Goal: Task Accomplishment & Management: Use online tool/utility

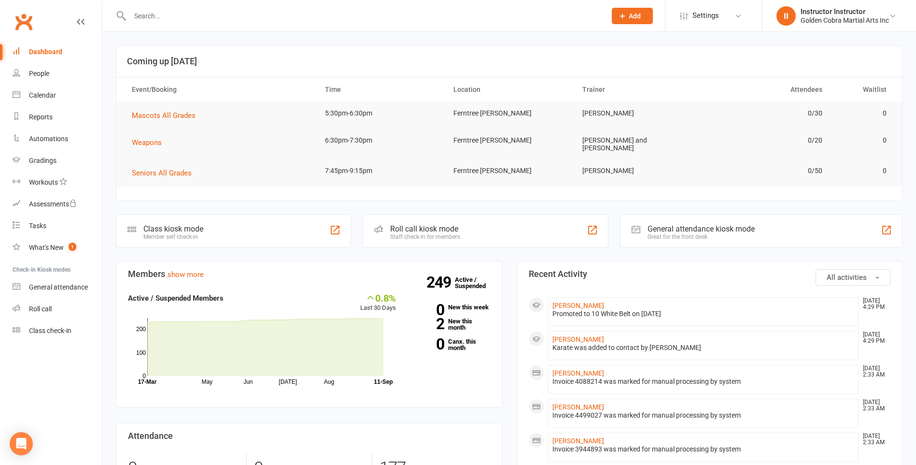
click at [201, 224] on div "Class kiosk mode" at bounding box center [173, 228] width 60 height 9
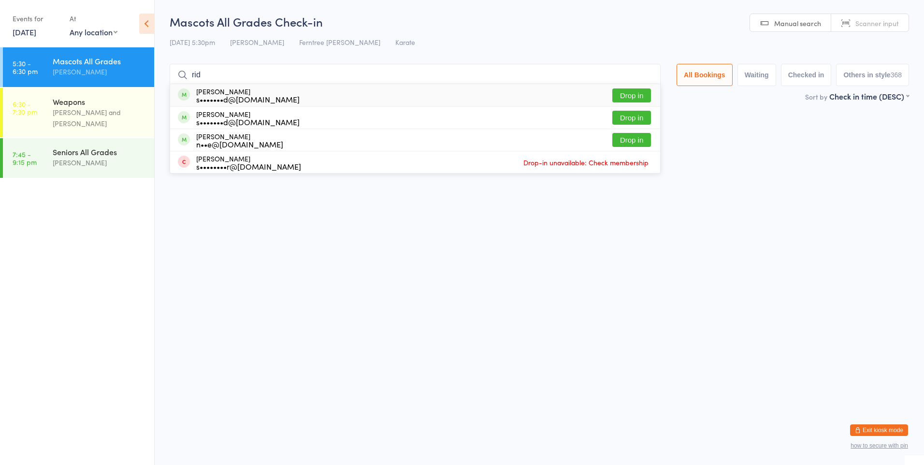
type input "rid"
click at [615, 96] on button "Drop in" at bounding box center [631, 95] width 39 height 14
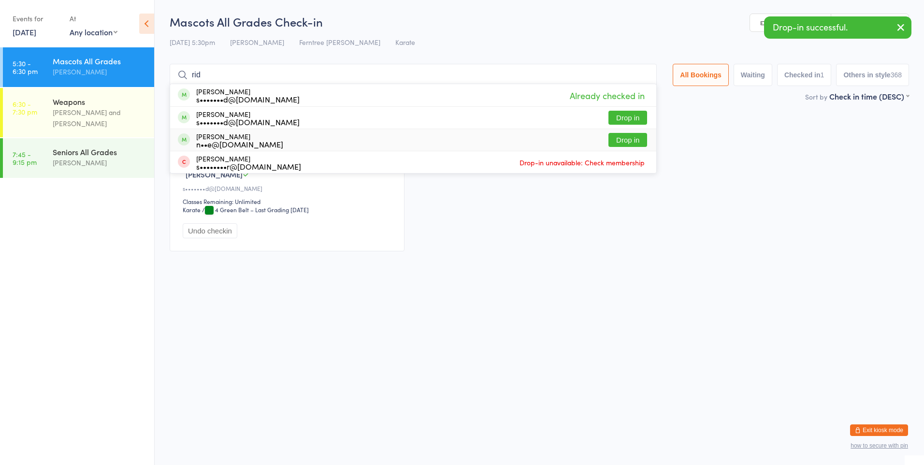
type input "rid"
click at [639, 142] on button "Drop in" at bounding box center [627, 140] width 39 height 14
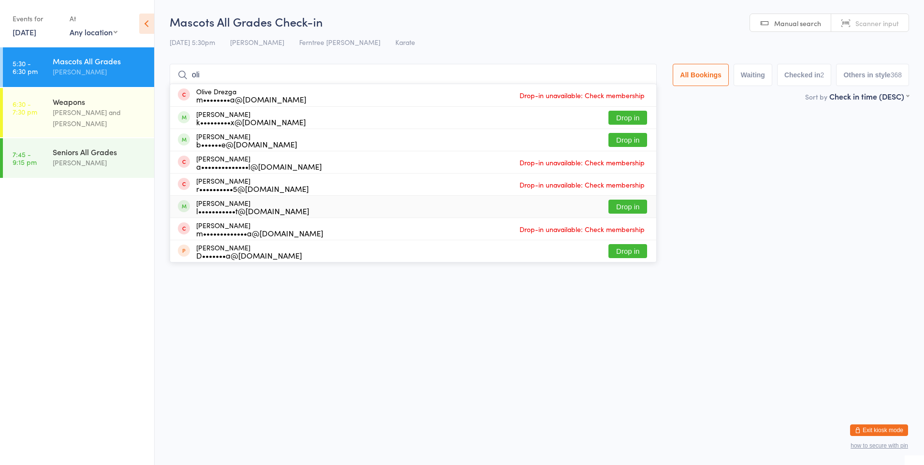
type input "oli"
click at [309, 204] on div "[PERSON_NAME] l•••••••••••t@[DOMAIN_NAME] Drop in" at bounding box center [413, 207] width 486 height 22
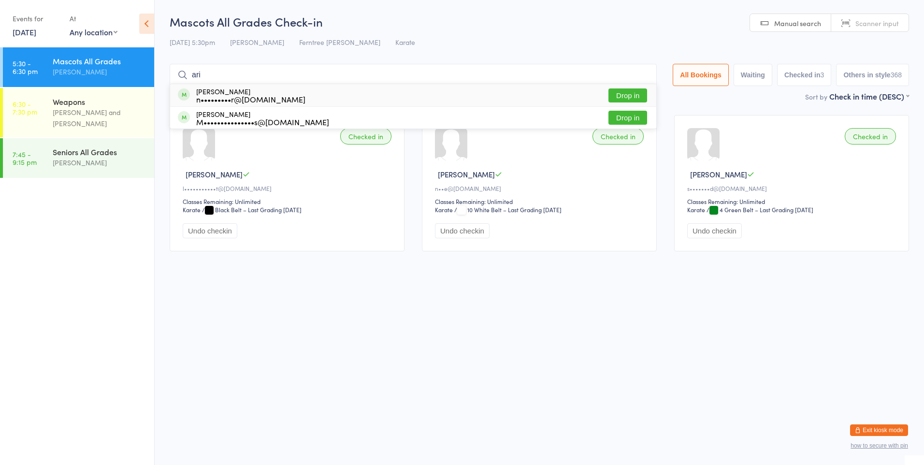
type input "ari"
click at [635, 94] on button "Drop in" at bounding box center [627, 95] width 39 height 14
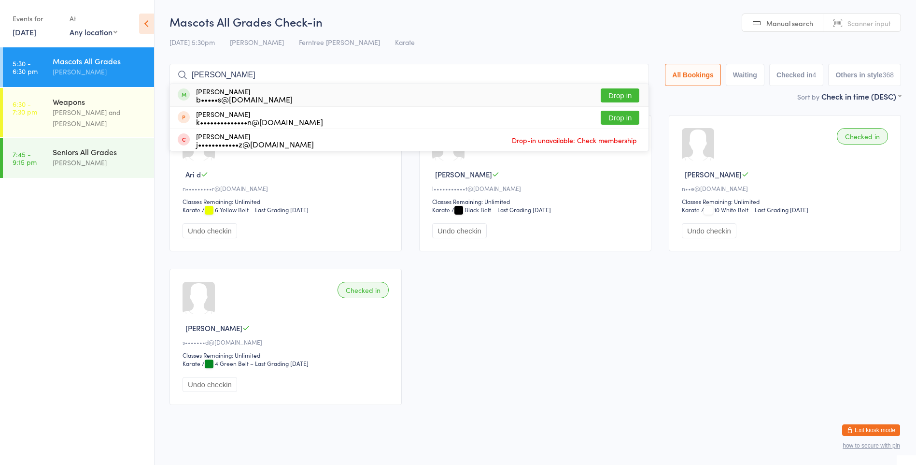
type input "[PERSON_NAME]"
click at [623, 97] on button "Drop in" at bounding box center [620, 95] width 39 height 14
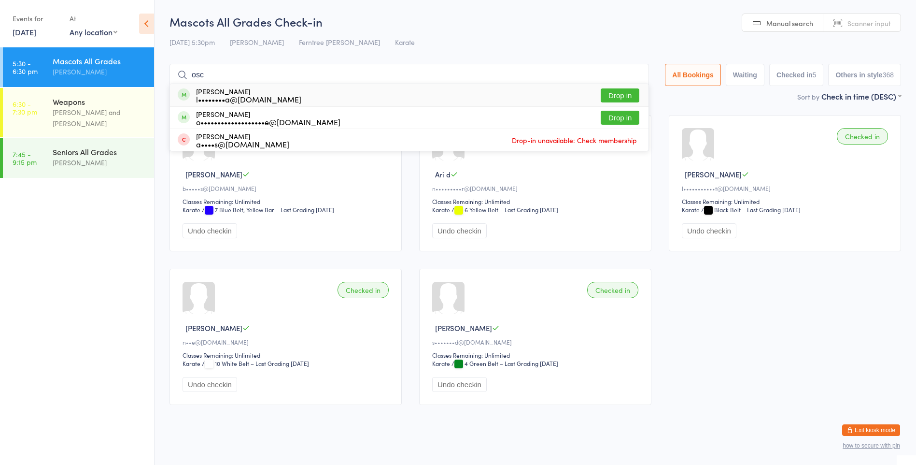
type input "osc"
click at [602, 90] on button "Drop in" at bounding box center [620, 95] width 39 height 14
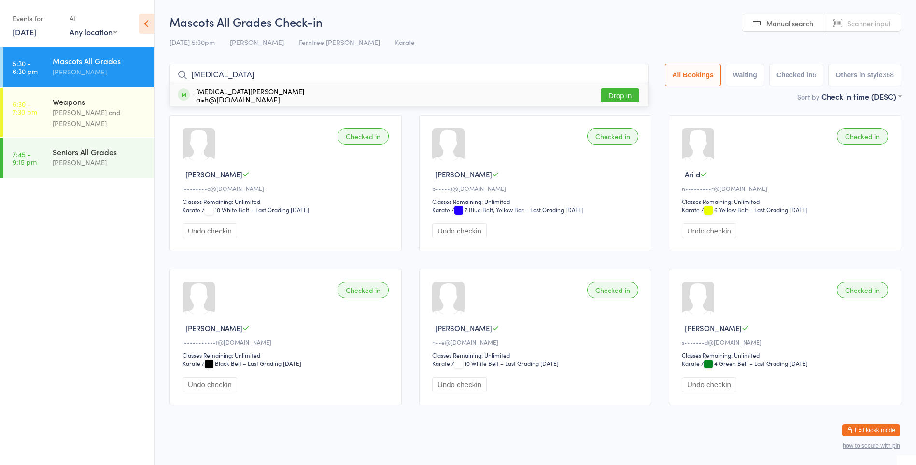
type input "[MEDICAL_DATA]"
click at [617, 93] on button "Drop in" at bounding box center [620, 95] width 39 height 14
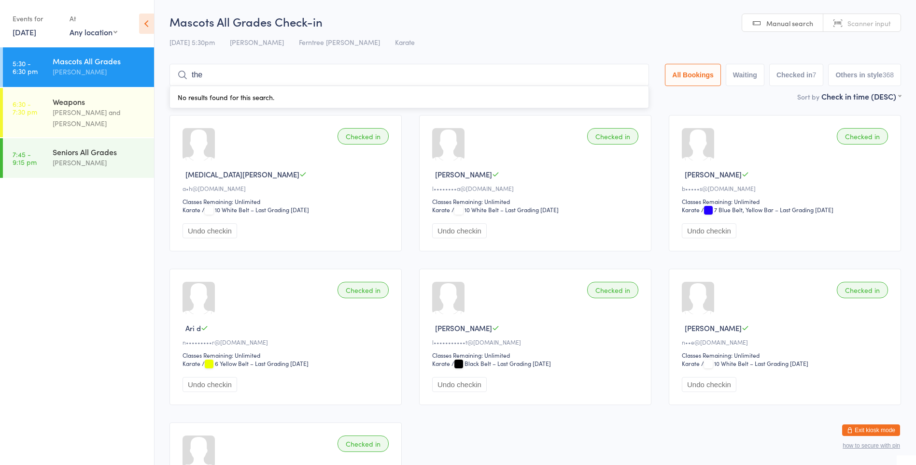
type input "theo"
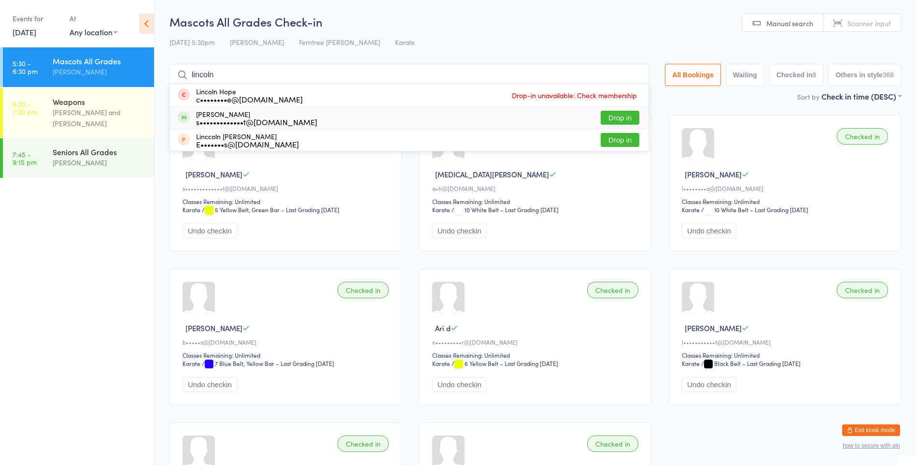
type input "lincoln"
drag, startPoint x: 241, startPoint y: 114, endPoint x: 238, endPoint y: 119, distance: 6.1
click at [241, 114] on div "[PERSON_NAME] s•••••••••••••t@[DOMAIN_NAME]" at bounding box center [256, 117] width 121 height 15
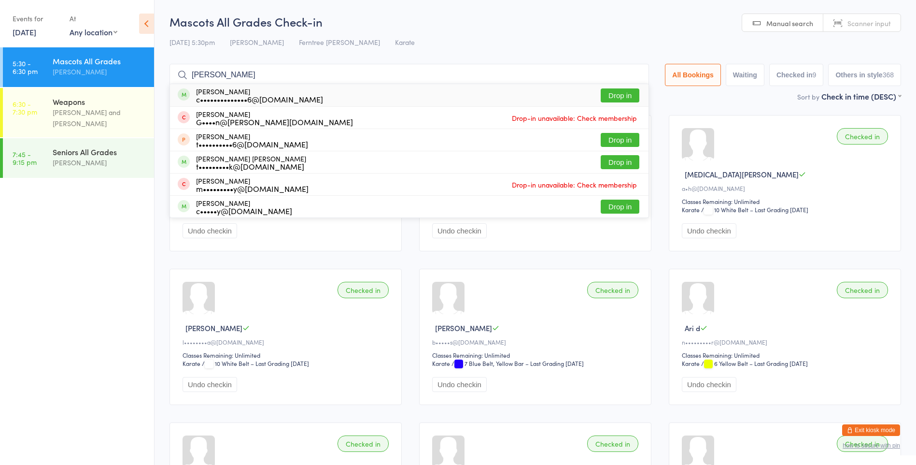
type input "[PERSON_NAME]"
click at [613, 95] on button "Drop in" at bounding box center [620, 95] width 39 height 14
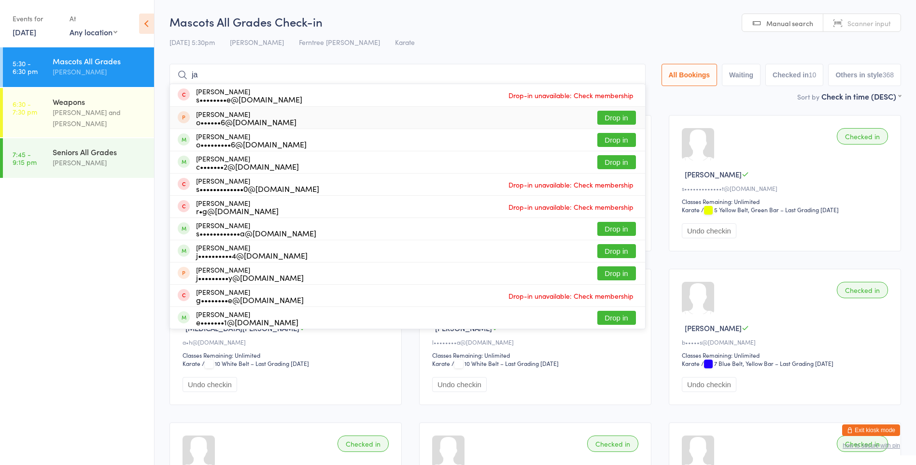
type input "ja"
click at [287, 115] on div "[PERSON_NAME] o••••••6@[DOMAIN_NAME] Drop in" at bounding box center [407, 118] width 475 height 22
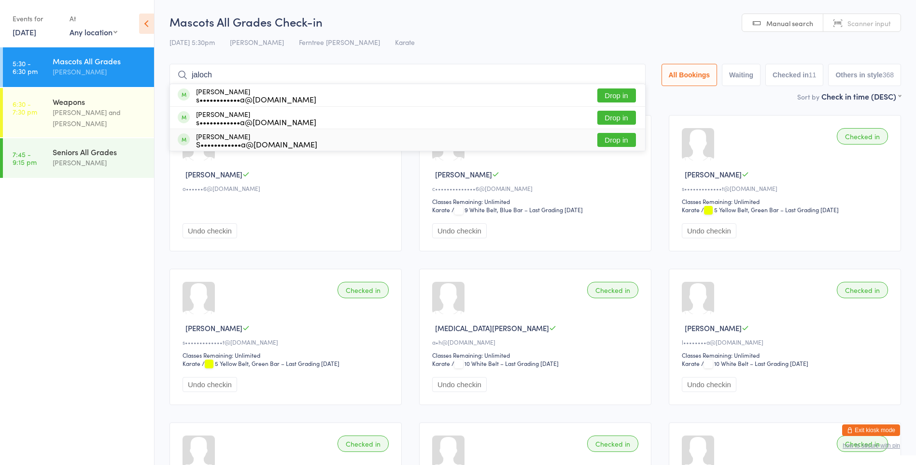
type input "jaloch"
click at [618, 144] on button "Drop in" at bounding box center [617, 140] width 39 height 14
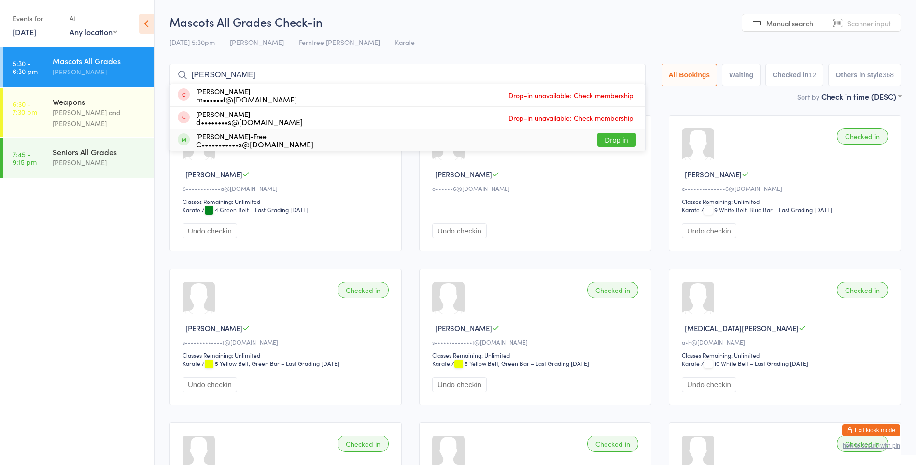
type input "[PERSON_NAME]"
click at [599, 137] on div "[PERSON_NAME]-Free C•••••••••••s@[DOMAIN_NAME] Drop in" at bounding box center [407, 140] width 475 height 22
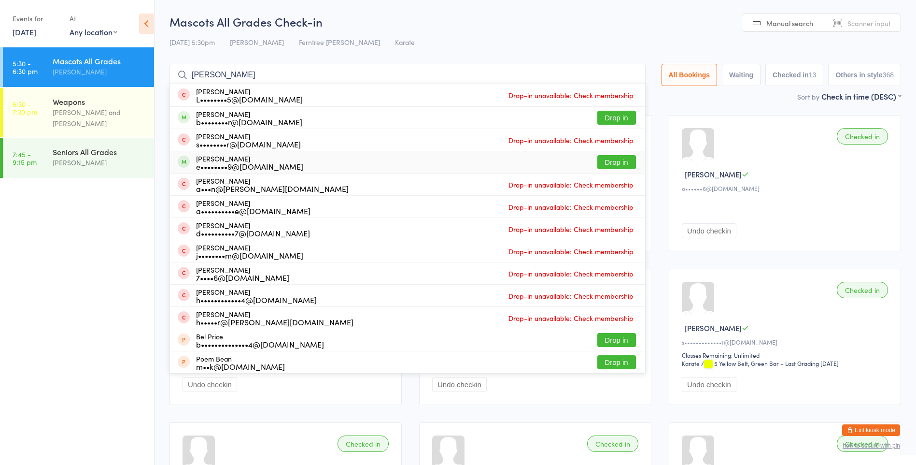
type input "[PERSON_NAME]"
click at [608, 161] on button "Drop in" at bounding box center [617, 162] width 39 height 14
